Goal: Task Accomplishment & Management: Use online tool/utility

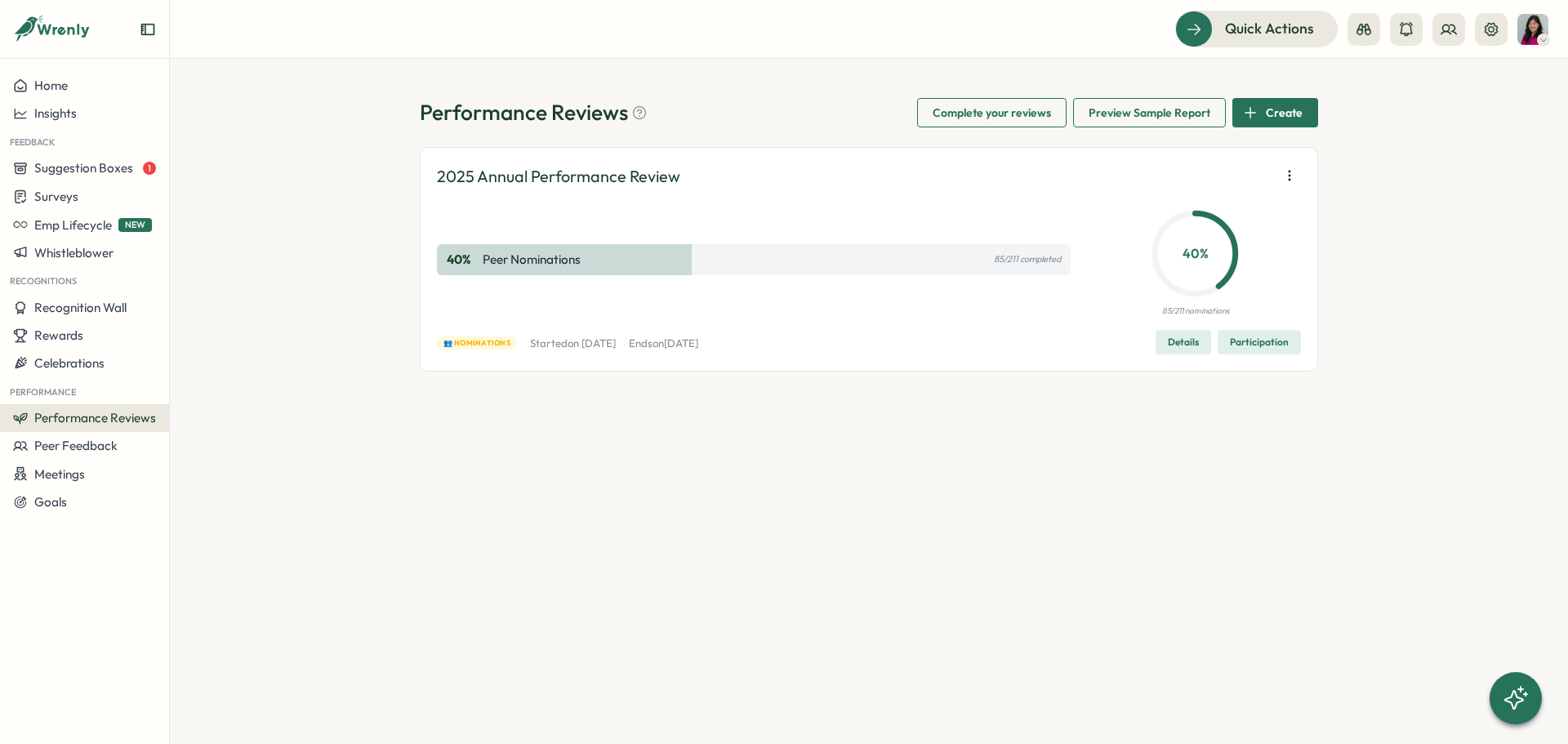
click at [1253, 341] on span "Participation" at bounding box center [1259, 342] width 59 height 23
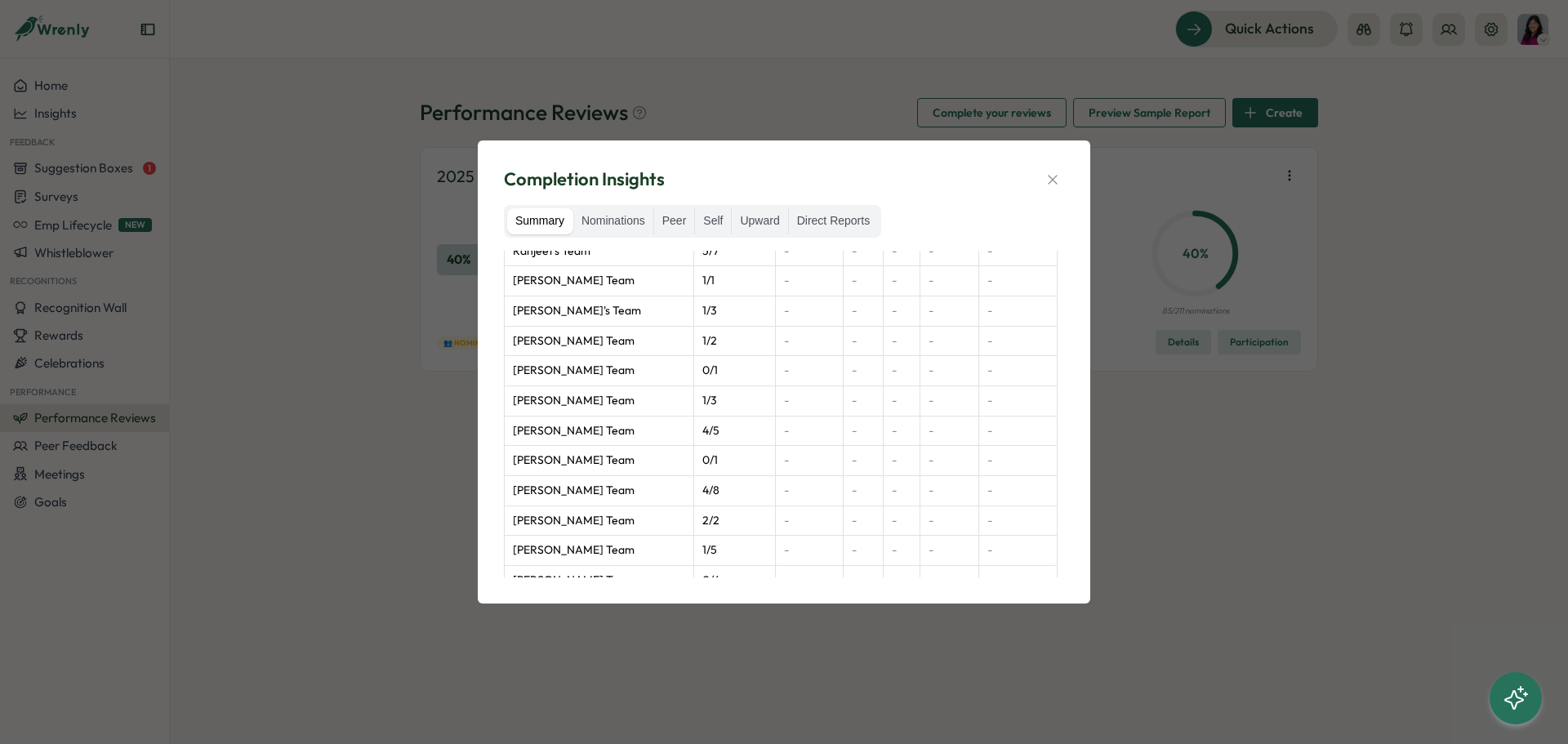
scroll to position [1225, 0]
click at [627, 445] on td "[PERSON_NAME] Team" at bounding box center [599, 460] width 189 height 30
click at [576, 445] on td "[PERSON_NAME] Team" at bounding box center [599, 460] width 189 height 30
click at [645, 226] on label "Nominations" at bounding box center [614, 221] width 80 height 27
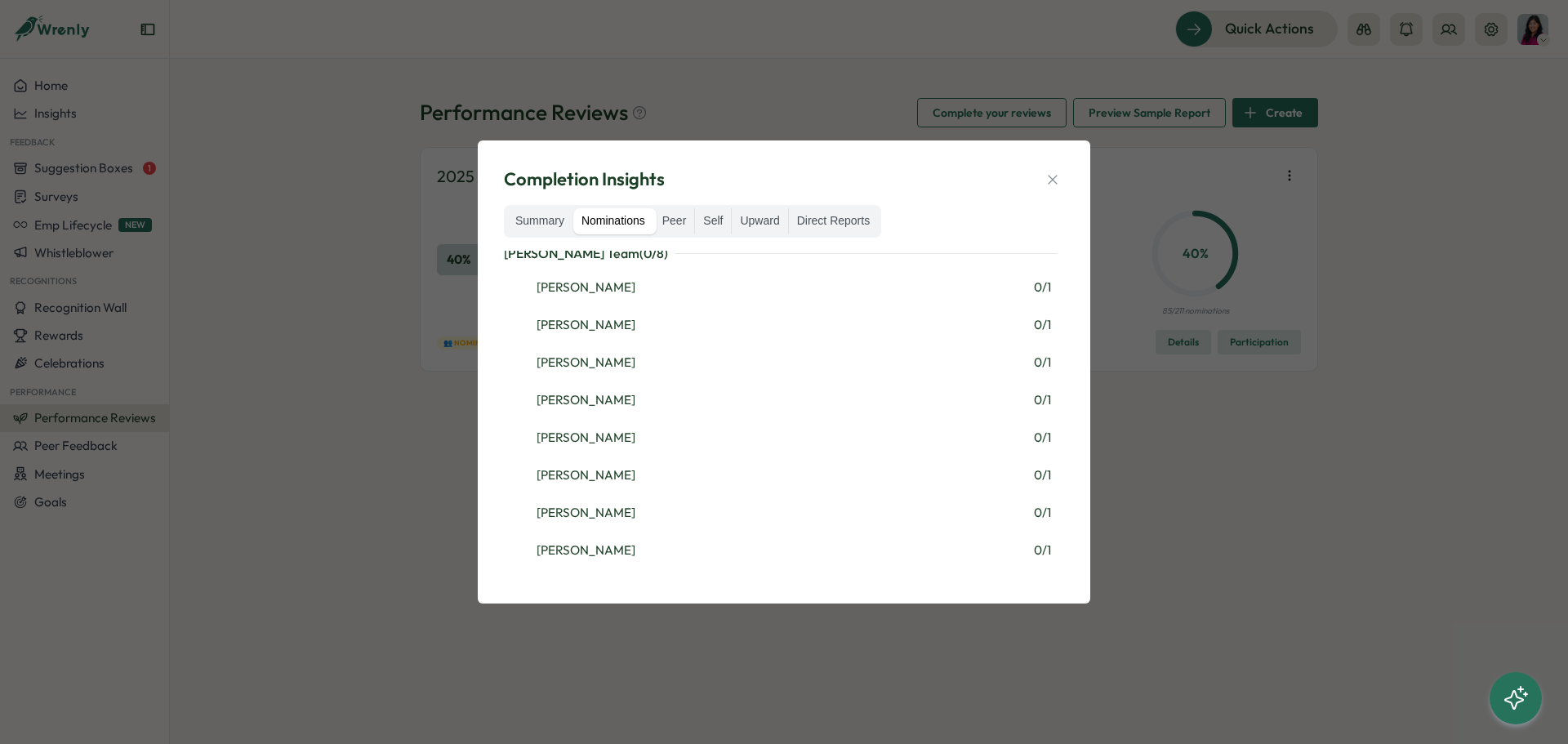
scroll to position [0, 0]
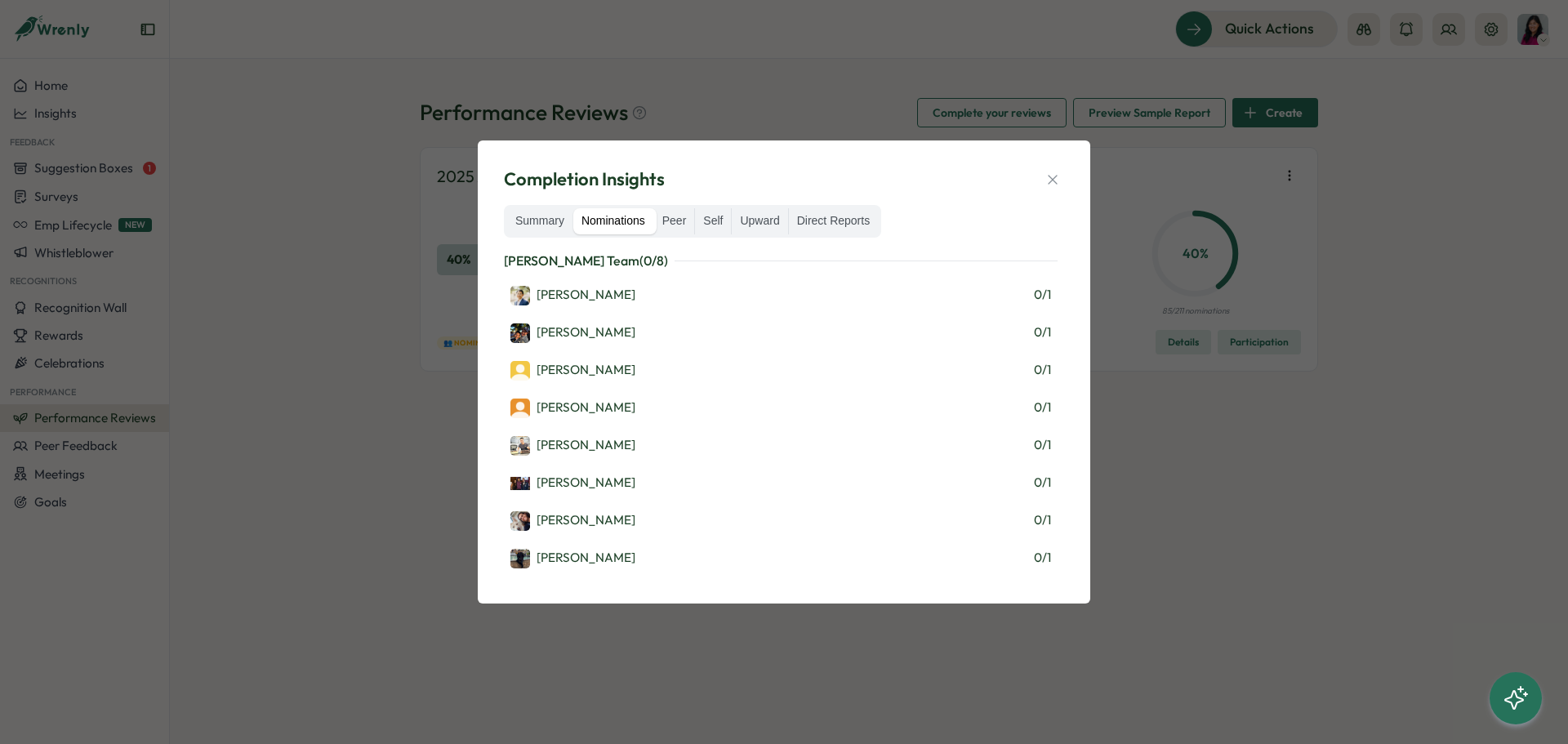
click at [1042, 175] on button "button" at bounding box center [1053, 180] width 23 height 23
